Goal: Information Seeking & Learning: Learn about a topic

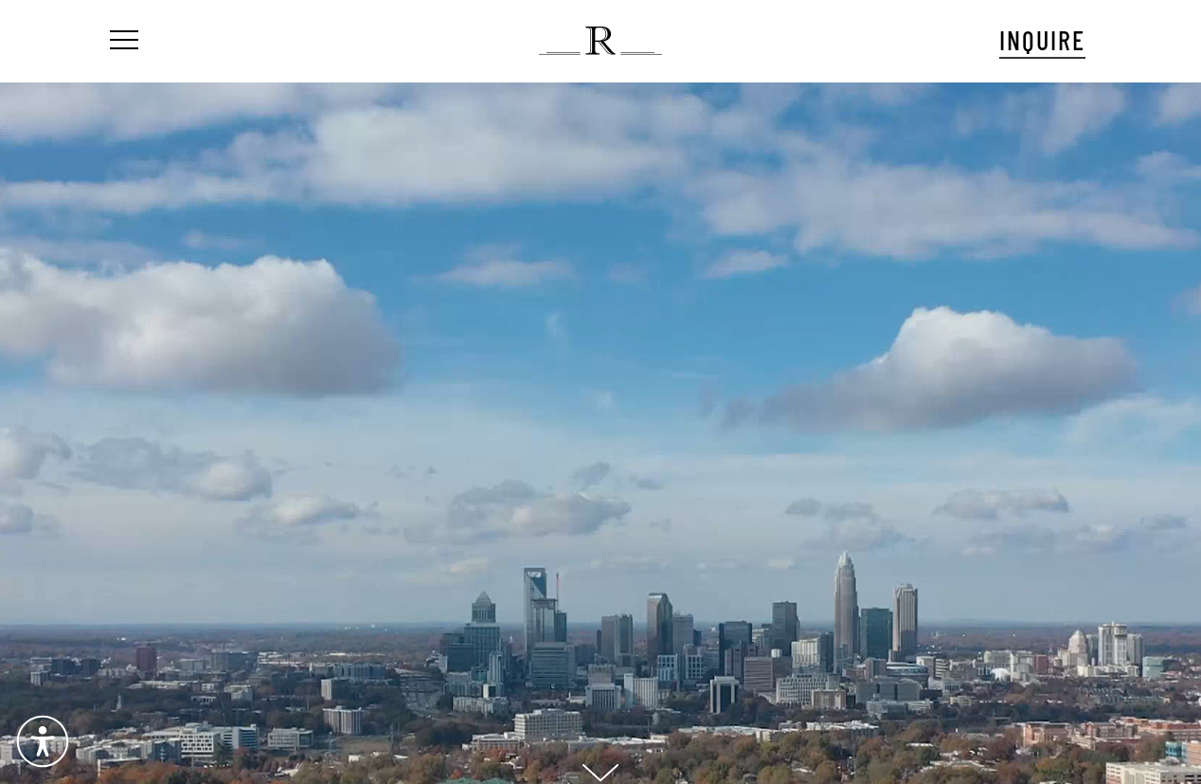
scroll to position [19, 95]
